Goal: Task Accomplishment & Management: Complete application form

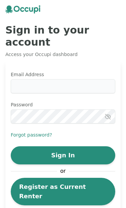
click at [63, 79] on input "Email Address" at bounding box center [63, 86] width 104 height 14
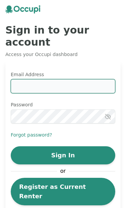
type input "**********"
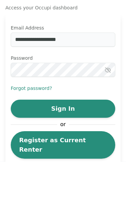
click at [108, 113] on icon "button" at bounding box center [107, 116] width 7 height 7
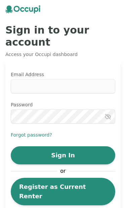
click at [88, 178] on link "Register as Current Renter" at bounding box center [63, 191] width 104 height 27
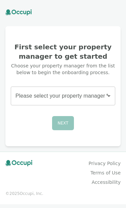
click at [109, 95] on body "First select your property manager to get started Choose your property manager …" at bounding box center [63, 104] width 126 height 208
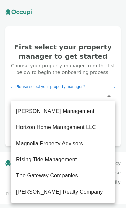
click at [88, 126] on li "Horizon Home Management LLC" at bounding box center [63, 127] width 104 height 16
type input "**********"
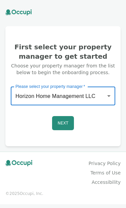
click at [67, 122] on button "Next" at bounding box center [63, 123] width 22 height 14
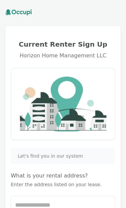
click at [71, 154] on span "Let's find you in our system" at bounding box center [50, 156] width 65 height 7
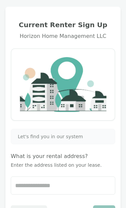
scroll to position [30, 0]
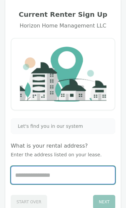
click at [55, 173] on input "Start typing..." at bounding box center [63, 174] width 104 height 17
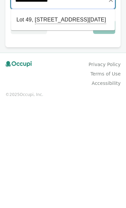
scroll to position [98, 0]
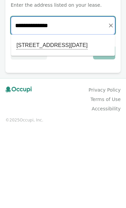
click at [91, 119] on li "Lot 49, 4140 Violet Rd, Corpus Christi, TX 78410" at bounding box center [63, 127] width 104 height 16
type input "**********"
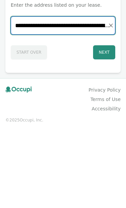
click at [113, 104] on icon "Clear" at bounding box center [110, 107] width 7 height 7
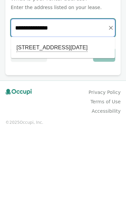
click at [95, 119] on li "Lot 49, 4140 Violet Rd, Corpus Christi, TX 78410" at bounding box center [63, 127] width 104 height 16
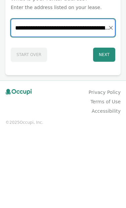
click at [34, 98] on input "**********" at bounding box center [63, 106] width 104 height 17
type input "**********"
click at [108, 104] on icon "Clear" at bounding box center [110, 107] width 7 height 7
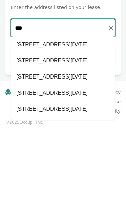
scroll to position [770, 0]
click at [54, 36] on li "Lot 39, 4140 Violet Road, Corpus Christi, TX 78410" at bounding box center [63, 27] width 104 height 16
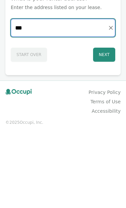
type input "**********"
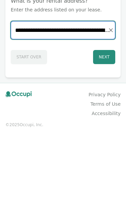
click at [110, 98] on input "**********" at bounding box center [63, 106] width 104 height 17
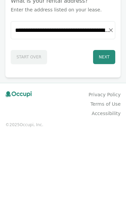
click at [100, 127] on button "Next" at bounding box center [104, 134] width 22 height 14
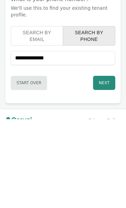
click at [105, 165] on button "Next" at bounding box center [104, 172] width 22 height 14
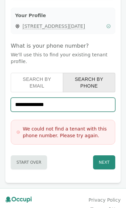
click at [62, 104] on input "**********" at bounding box center [63, 105] width 104 height 14
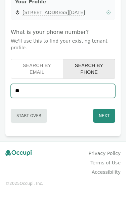
type input "*"
type input "**********"
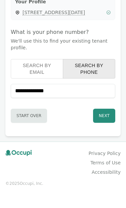
click at [104, 122] on button "Next" at bounding box center [104, 129] width 22 height 14
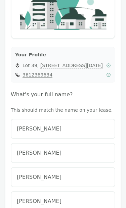
click at [64, 98] on h4 "What's your full name?" at bounding box center [63, 95] width 104 height 8
click at [50, 181] on span "Linda Crawford" at bounding box center [39, 177] width 45 height 8
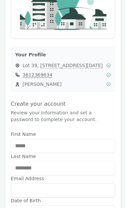
type input "**********"
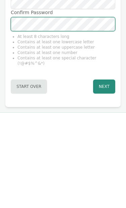
scroll to position [269, 0]
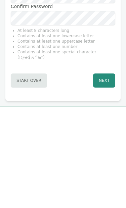
click at [104, 167] on button "Next" at bounding box center [104, 174] width 22 height 14
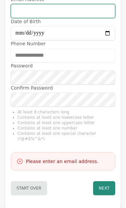
click at [36, 16] on input "Email Address" at bounding box center [63, 11] width 104 height 14
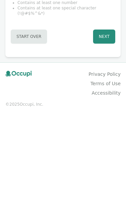
scroll to position [320, 0]
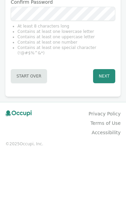
type input "**********"
click at [73, 74] on div "At least 8 characters long Contains at least one lowercase letter Contains at l…" at bounding box center [63, 93] width 104 height 38
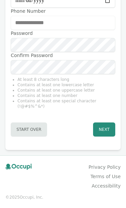
click at [102, 130] on button "Next" at bounding box center [104, 129] width 22 height 14
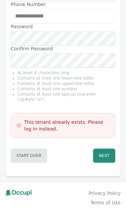
click at [56, 132] on h3 "This tenant already exists. Please log in instead." at bounding box center [66, 125] width 85 height 13
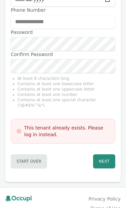
scroll to position [313, 0]
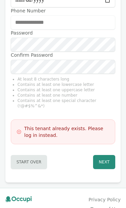
click at [22, 133] on div "This tenant already exists. Please log in instead." at bounding box center [62, 131] width 93 height 13
click at [20, 135] on icon at bounding box center [18, 131] width 5 height 7
click at [21, 135] on icon at bounding box center [18, 131] width 5 height 7
click at [22, 134] on div "This tenant already exists. Please log in instead." at bounding box center [62, 131] width 93 height 13
click at [21, 134] on div "This tenant already exists. Please log in instead." at bounding box center [62, 131] width 93 height 13
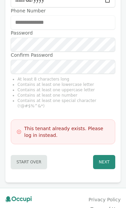
click at [23, 133] on div "This tenant already exists. Please log in instead." at bounding box center [62, 131] width 93 height 13
click at [19, 133] on icon at bounding box center [19, 132] width 4 height 4
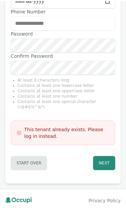
scroll to position [326, 0]
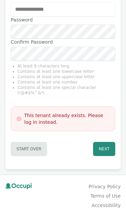
click at [104, 153] on button "Next" at bounding box center [104, 149] width 22 height 14
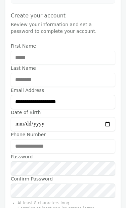
scroll to position [0, 0]
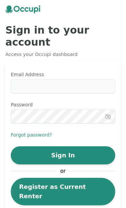
click at [66, 79] on input "Email Address" at bounding box center [63, 86] width 104 height 14
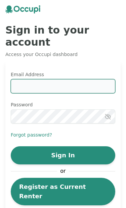
type input "**********"
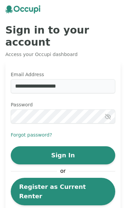
click at [107, 114] on icon "button" at bounding box center [107, 116] width 5 height 5
click at [80, 146] on button "Sign In" at bounding box center [63, 155] width 104 height 18
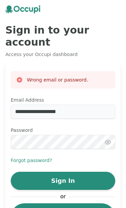
click at [107, 139] on icon "button" at bounding box center [107, 142] width 7 height 7
click at [85, 127] on label "Password" at bounding box center [63, 130] width 104 height 7
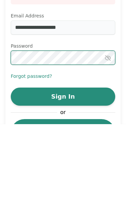
click at [70, 172] on button "Sign In" at bounding box center [63, 181] width 104 height 18
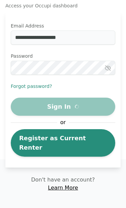
scroll to position [39, 0]
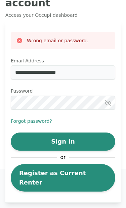
click at [42, 118] on button "Forgot password?" at bounding box center [31, 121] width 41 height 7
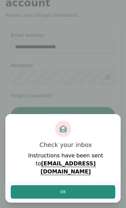
click at [73, 190] on button "Ok" at bounding box center [63, 191] width 104 height 13
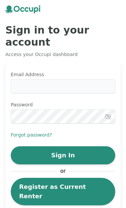
click at [47, 131] on button "Forgot password?" at bounding box center [31, 134] width 41 height 7
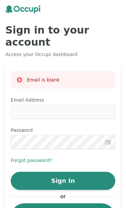
click at [57, 105] on input "Email Address" at bounding box center [63, 112] width 104 height 14
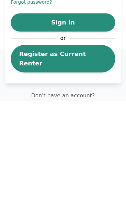
scroll to position [53, 0]
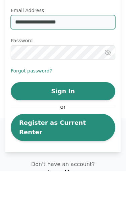
type input "**********"
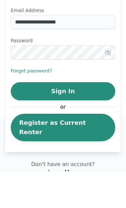
click at [43, 104] on button "Forgot password?" at bounding box center [31, 107] width 41 height 7
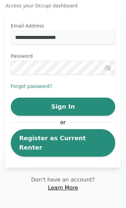
scroll to position [39, 0]
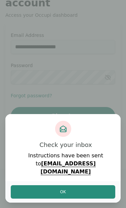
click at [76, 166] on div "Instructions have been sent to [EMAIL_ADDRESS][DOMAIN_NAME]" at bounding box center [66, 164] width 94 height 24
click at [78, 171] on strong "[EMAIL_ADDRESS][DOMAIN_NAME]" at bounding box center [68, 167] width 55 height 15
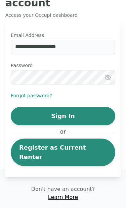
click at [47, 92] on button "Forgot password?" at bounding box center [31, 95] width 41 height 7
click at [45, 77] on div "**********" at bounding box center [63, 99] width 104 height 134
click at [46, 92] on button "Forgot password?" at bounding box center [31, 95] width 41 height 7
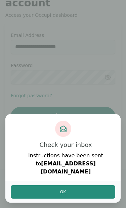
click at [70, 190] on button "Ok" at bounding box center [63, 191] width 104 height 13
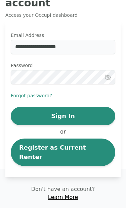
click at [43, 92] on button "Forgot password?" at bounding box center [31, 95] width 41 height 7
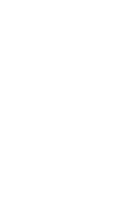
scroll to position [39, 0]
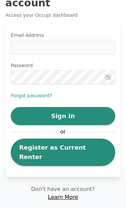
click at [28, 32] on label "Email Address" at bounding box center [63, 35] width 104 height 7
click at [28, 40] on input "Email Address" at bounding box center [63, 47] width 104 height 14
